Goal: Check status: Check status

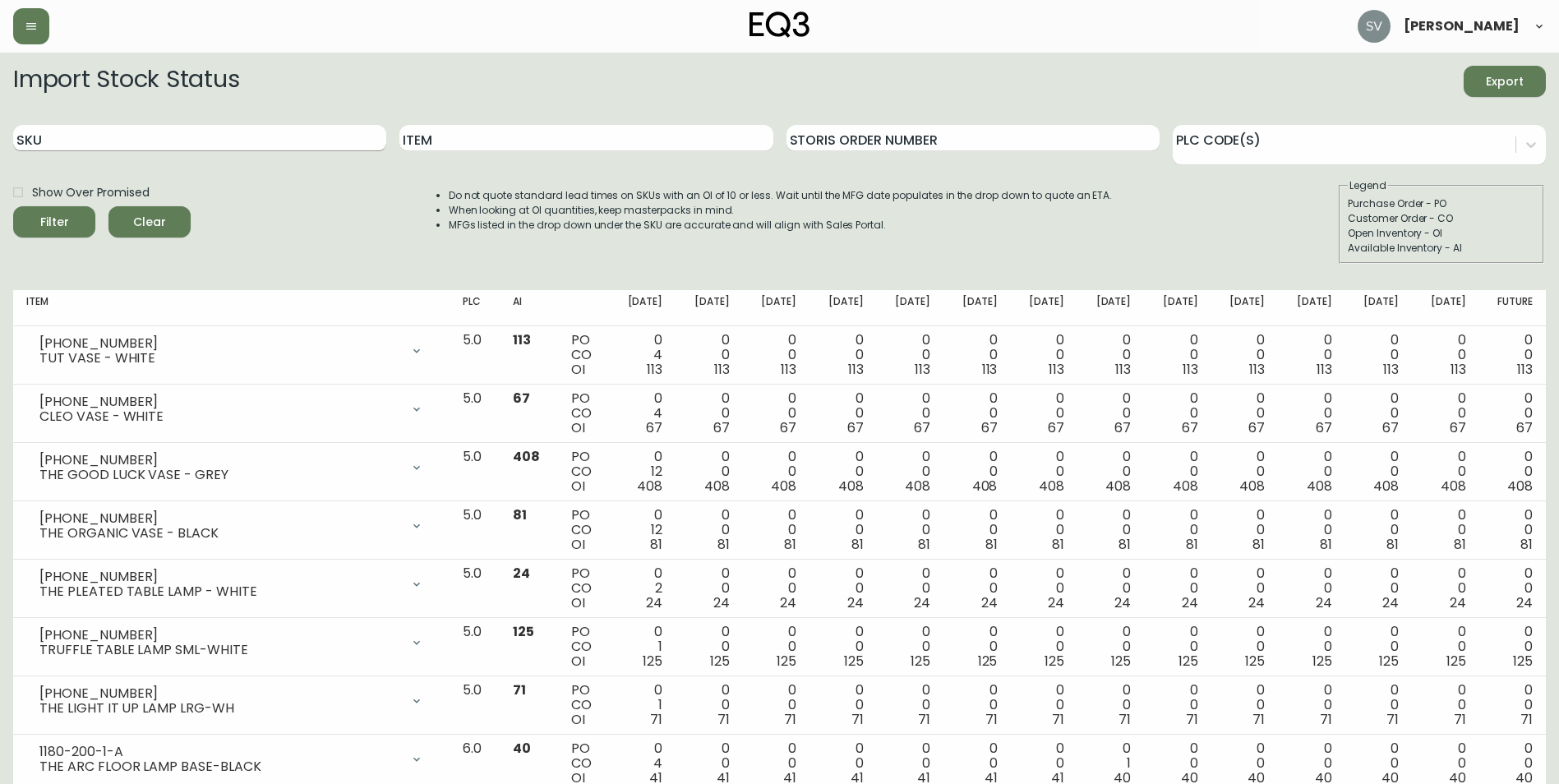
click at [331, 141] on input "SKU" at bounding box center [199, 138] width 373 height 26
paste input "77998"
type input "77998"
click at [13, 206] on button "Filter" at bounding box center [54, 222] width 82 height 31
